Goal: Information Seeking & Learning: Learn about a topic

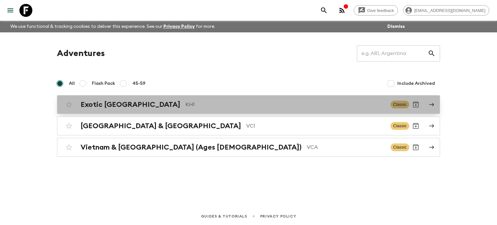
click at [185, 102] on p "KH1" at bounding box center [285, 105] width 200 height 8
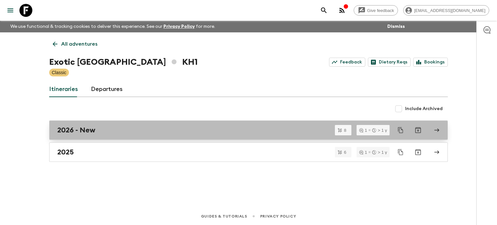
click at [95, 129] on div "2026 - New" at bounding box center [242, 130] width 370 height 8
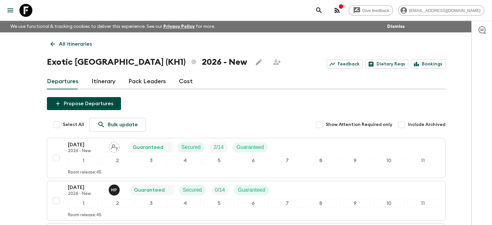
click at [49, 39] on link "All itineraries" at bounding box center [71, 44] width 49 height 13
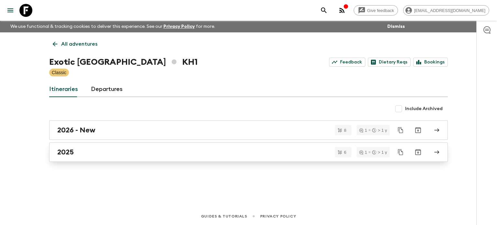
click at [85, 153] on div "2025" at bounding box center [242, 152] width 370 height 8
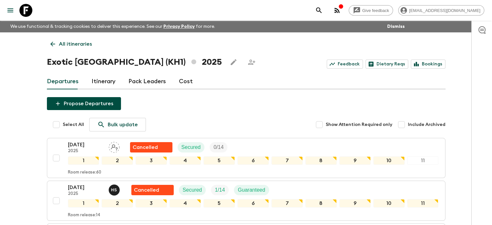
click at [51, 45] on icon at bounding box center [52, 44] width 5 height 5
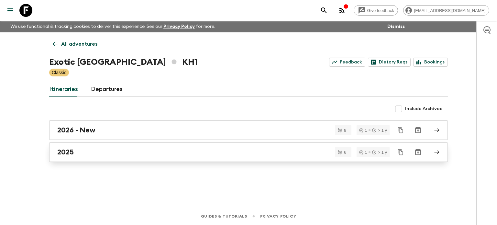
click at [85, 153] on div "2025" at bounding box center [242, 152] width 370 height 8
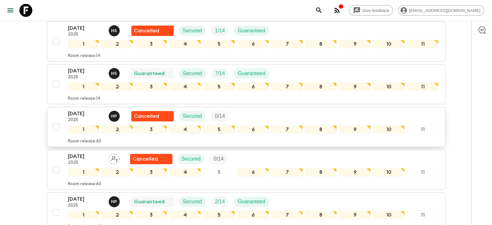
scroll to position [127, 0]
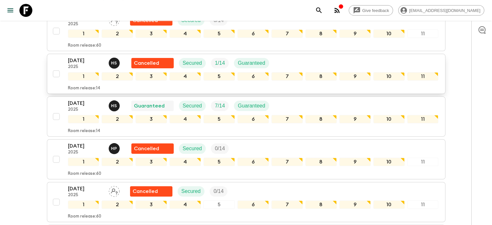
click at [88, 63] on p "[DATE]" at bounding box center [86, 61] width 36 height 8
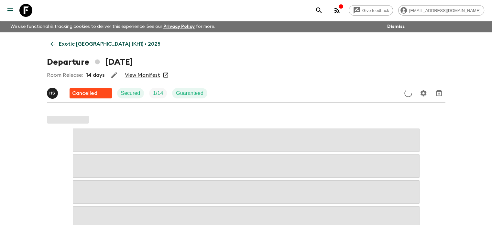
click at [150, 77] on link "View Manifest" at bounding box center [142, 75] width 35 height 6
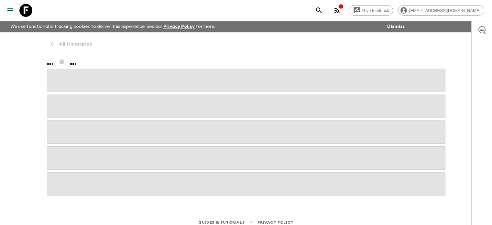
scroll to position [6, 0]
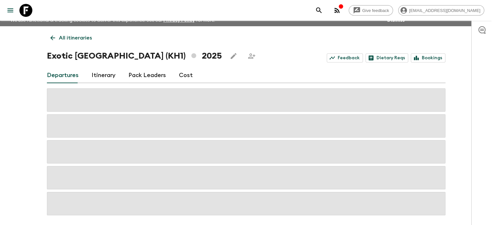
click at [53, 38] on icon at bounding box center [52, 37] width 7 height 7
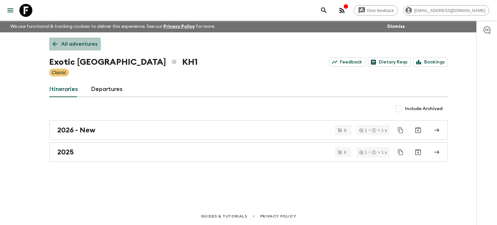
click at [51, 45] on icon at bounding box center [54, 43] width 7 height 7
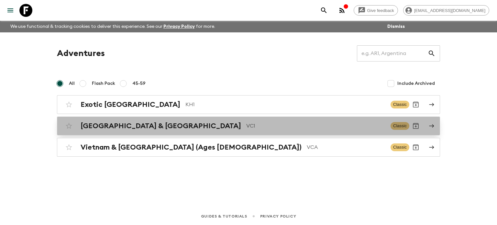
click at [135, 125] on h2 "[GEOGRAPHIC_DATA] & [GEOGRAPHIC_DATA]" at bounding box center [161, 126] width 160 height 8
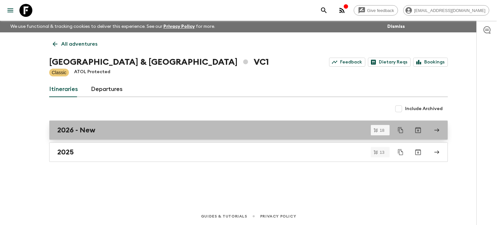
click at [104, 133] on div "2026 - New" at bounding box center [242, 130] width 370 height 8
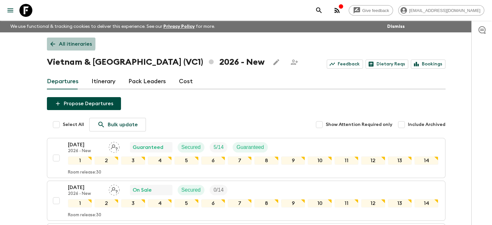
click at [48, 40] on link "All itineraries" at bounding box center [71, 44] width 49 height 13
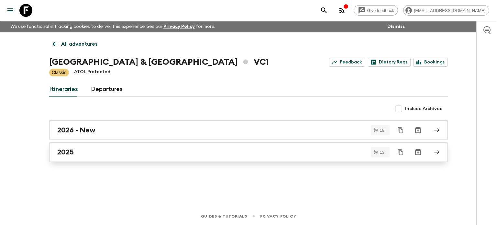
click at [94, 151] on div "2025" at bounding box center [242, 152] width 370 height 8
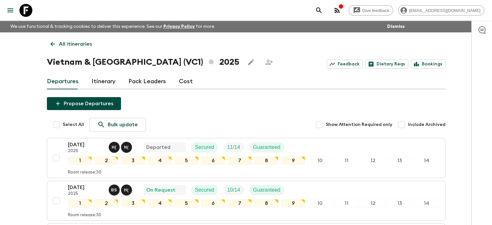
click at [55, 42] on icon at bounding box center [52, 43] width 7 height 7
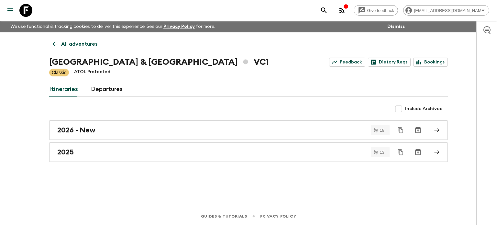
click at [56, 42] on icon at bounding box center [54, 43] width 7 height 7
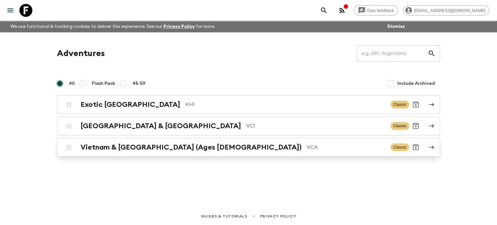
click at [150, 146] on h2 "Vietnam & [GEOGRAPHIC_DATA] (Ages [DEMOGRAPHIC_DATA])" at bounding box center [191, 147] width 221 height 8
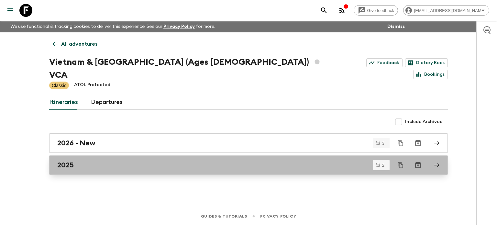
click at [76, 155] on link "2025" at bounding box center [248, 164] width 398 height 19
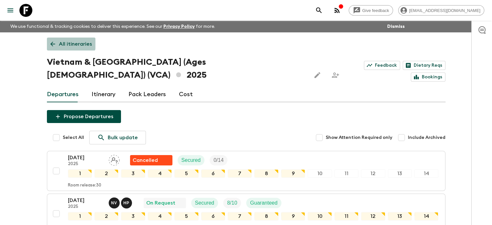
click at [49, 43] on icon at bounding box center [52, 43] width 7 height 7
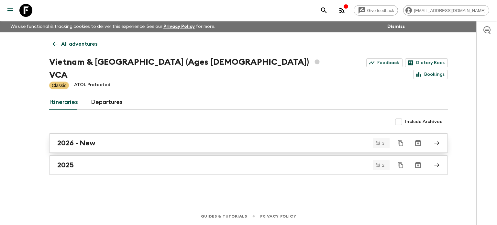
click at [116, 139] on div "2026 - New" at bounding box center [242, 143] width 370 height 8
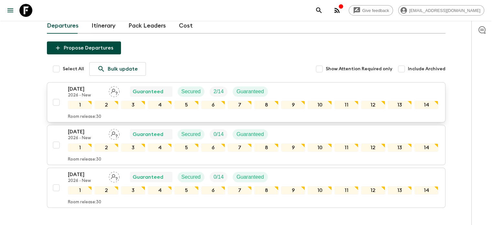
scroll to position [96, 0]
